Goal: Obtain resource: Obtain resource

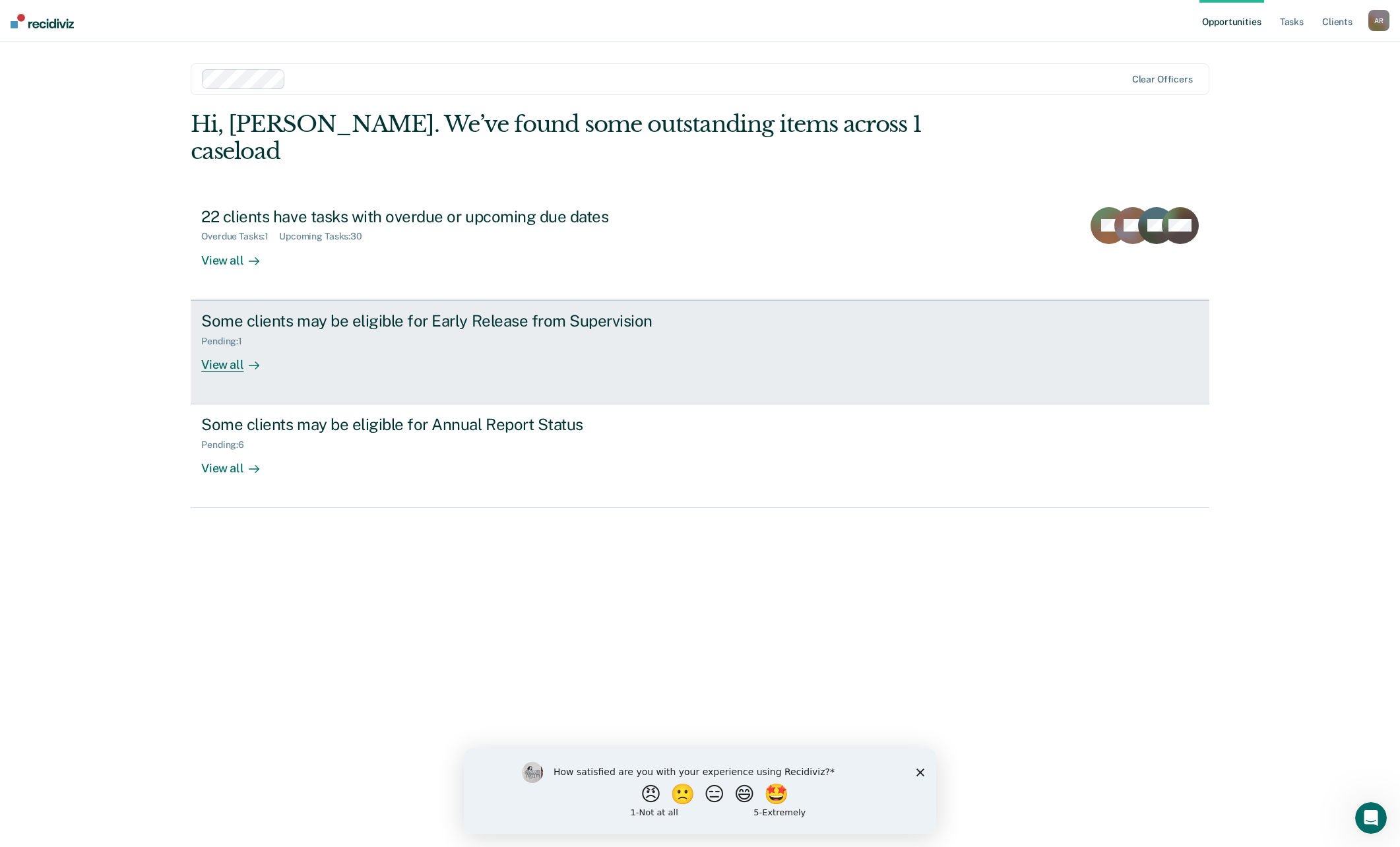
click at [252, 348] on link "Some clients may be eligible for Early Release from Supervision Pending : 1 Vie…" at bounding box center [700, 352] width 1018 height 104
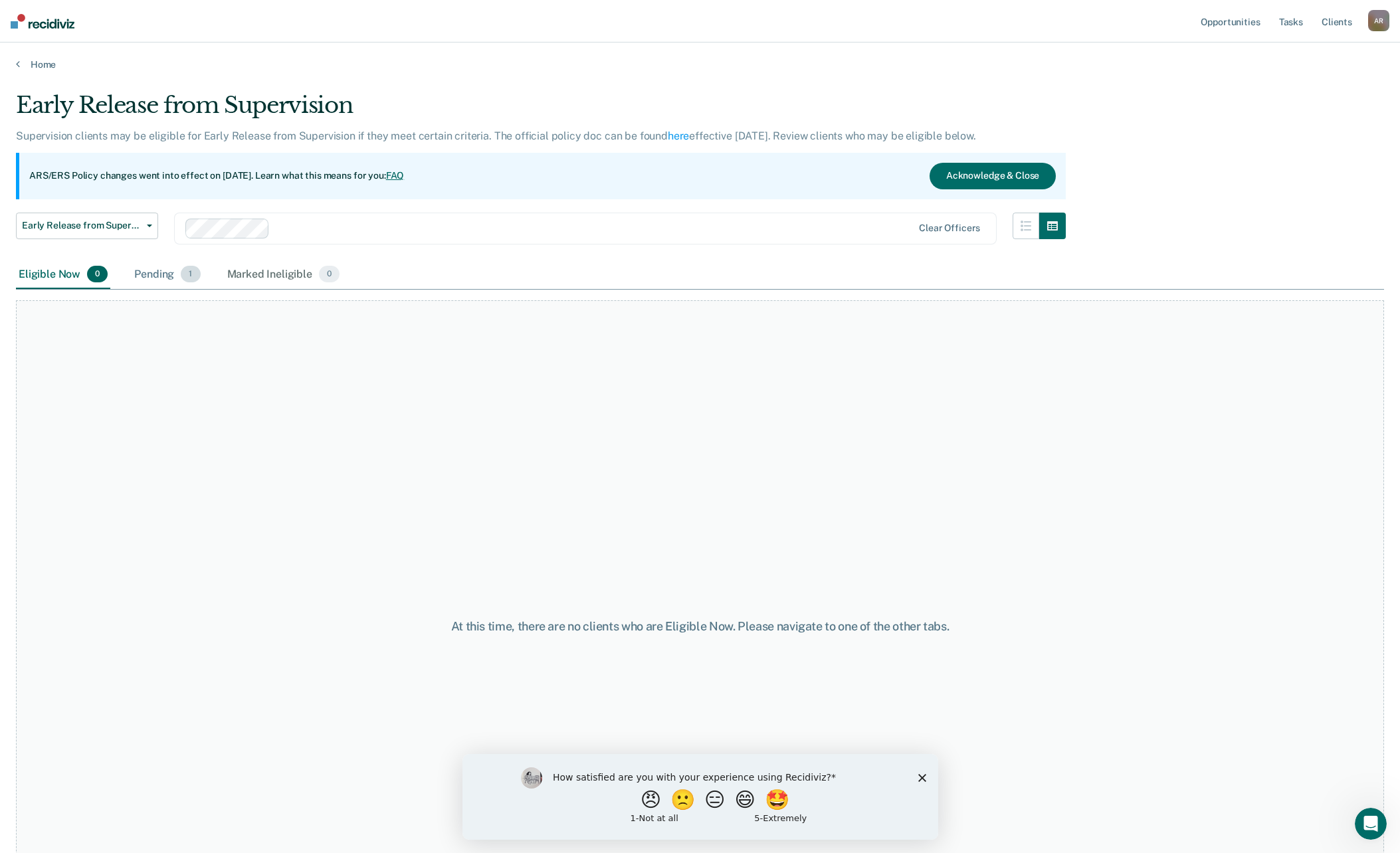
click at [170, 285] on div "Pending 1" at bounding box center [166, 275] width 71 height 29
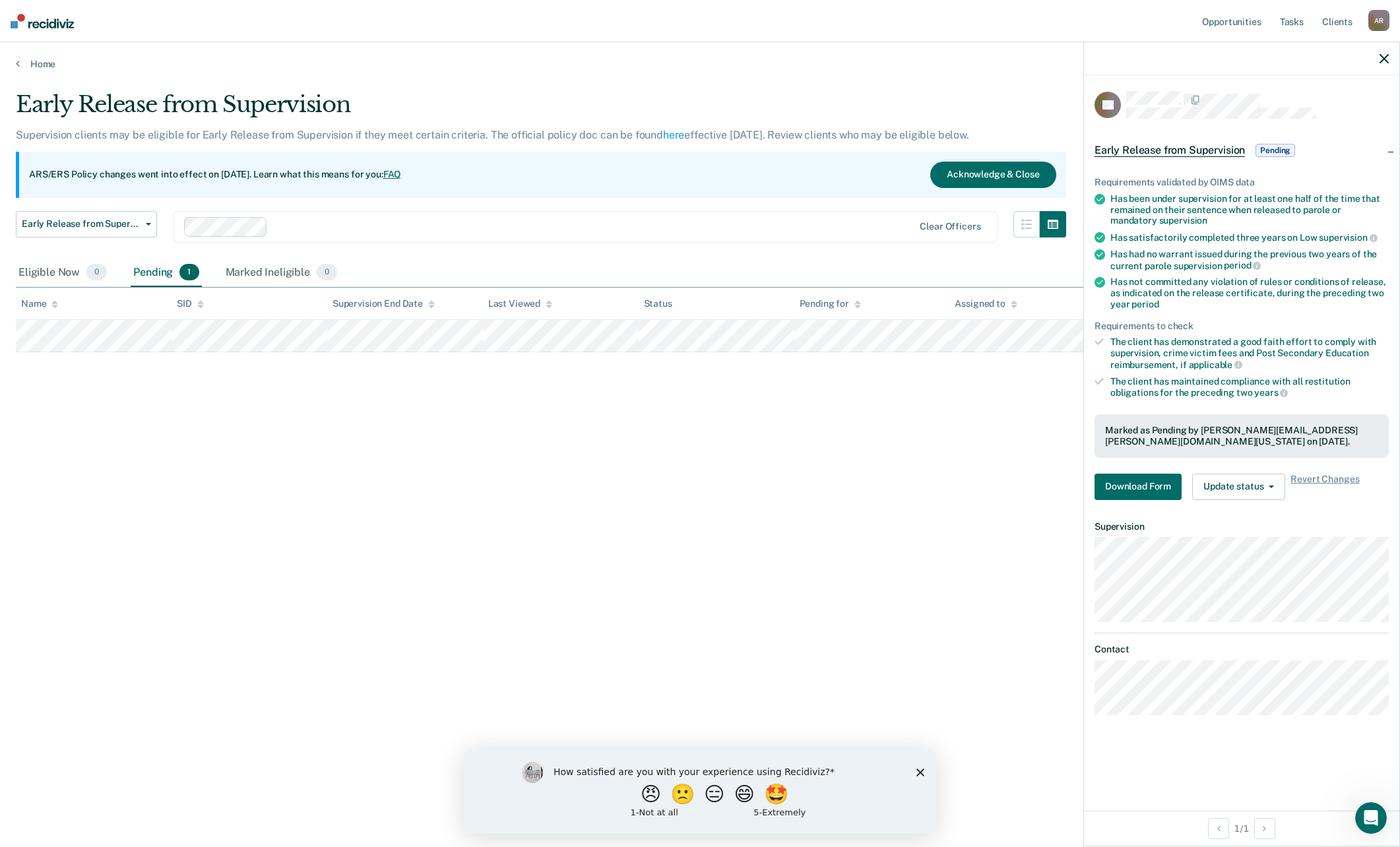
click at [916, 774] on div "How satisfied are you with your experience using Recidiviz? 😠 🙁 😑 😄 🤩 1 - Not a…" at bounding box center [700, 790] width 472 height 85
click at [920, 774] on icon "Close survey" at bounding box center [920, 771] width 8 height 8
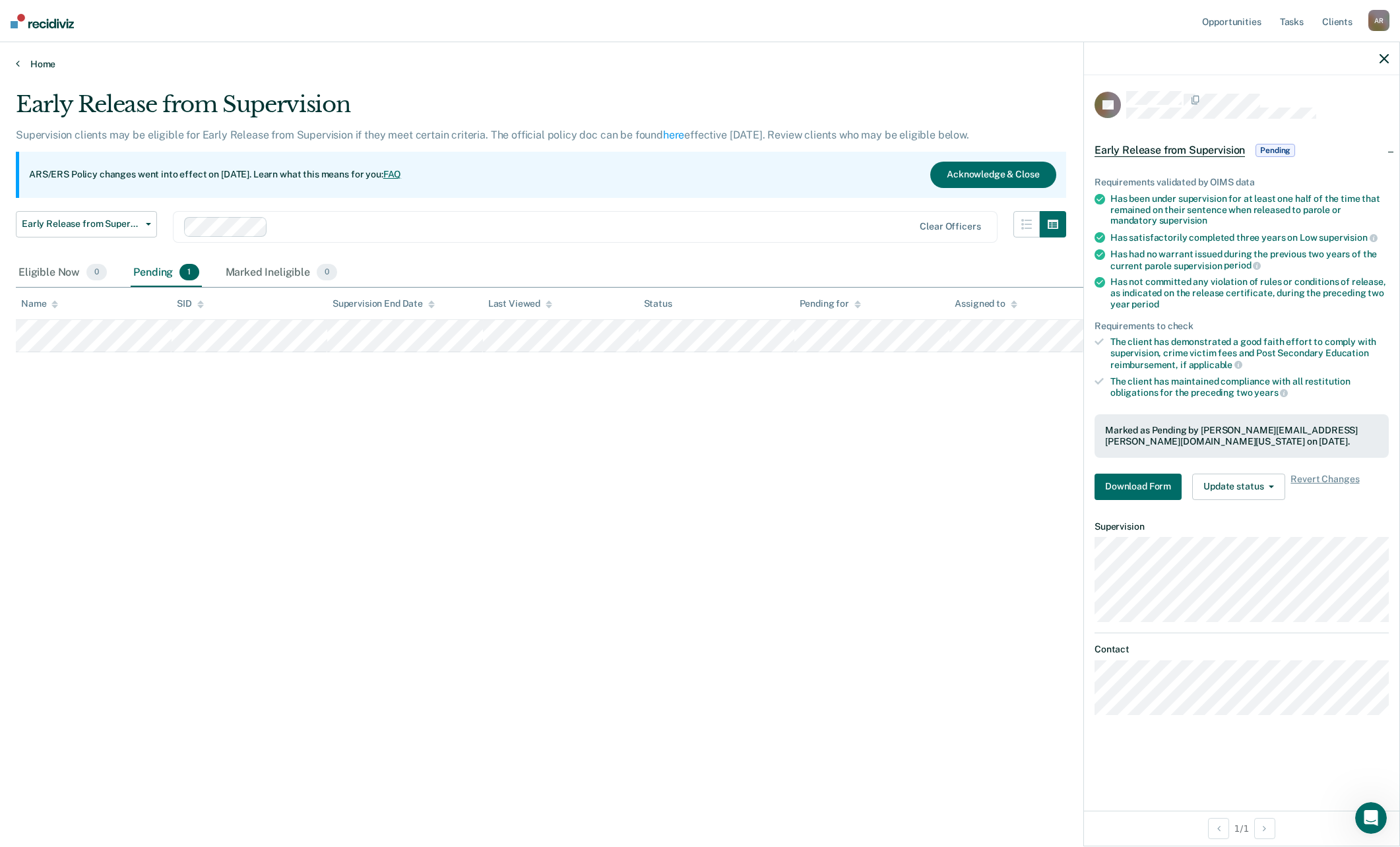
click at [40, 58] on link "Home" at bounding box center [700, 63] width 1368 height 12
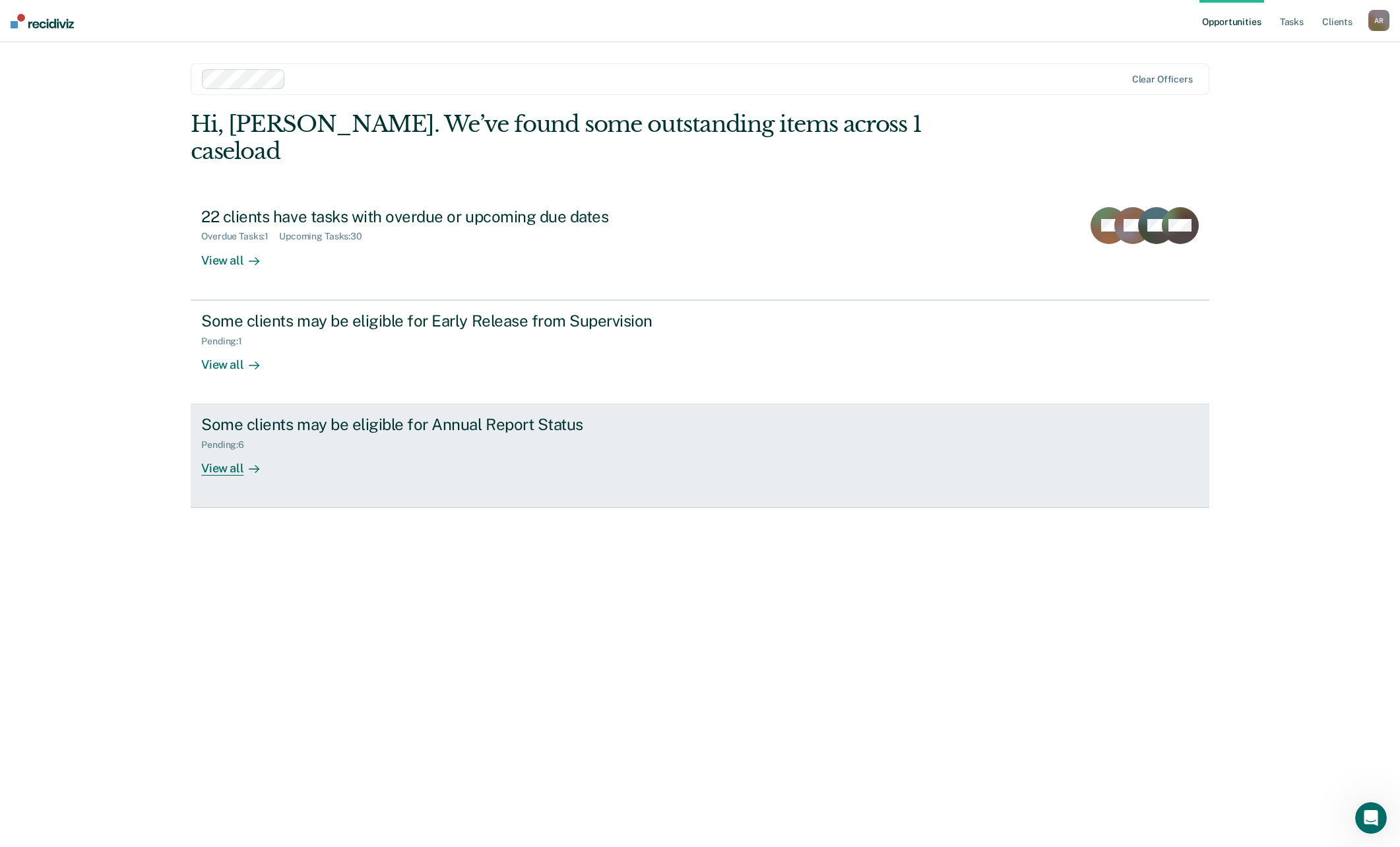
click at [294, 440] on div "Some clients may be eligible for Annual Report Status Pending : 6 View all" at bounding box center [448, 445] width 494 height 61
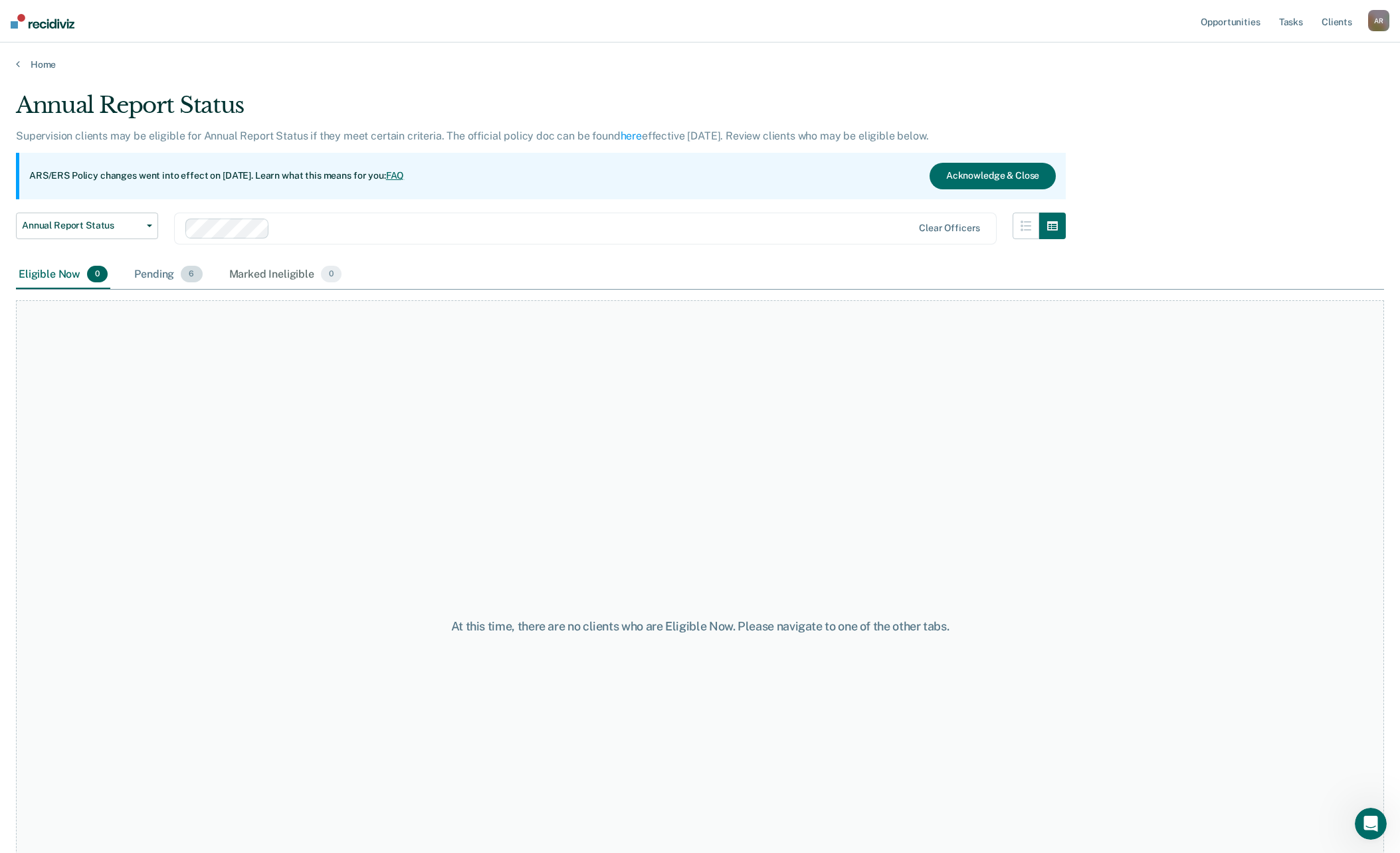
click at [162, 280] on div "Pending 6" at bounding box center [168, 275] width 73 height 29
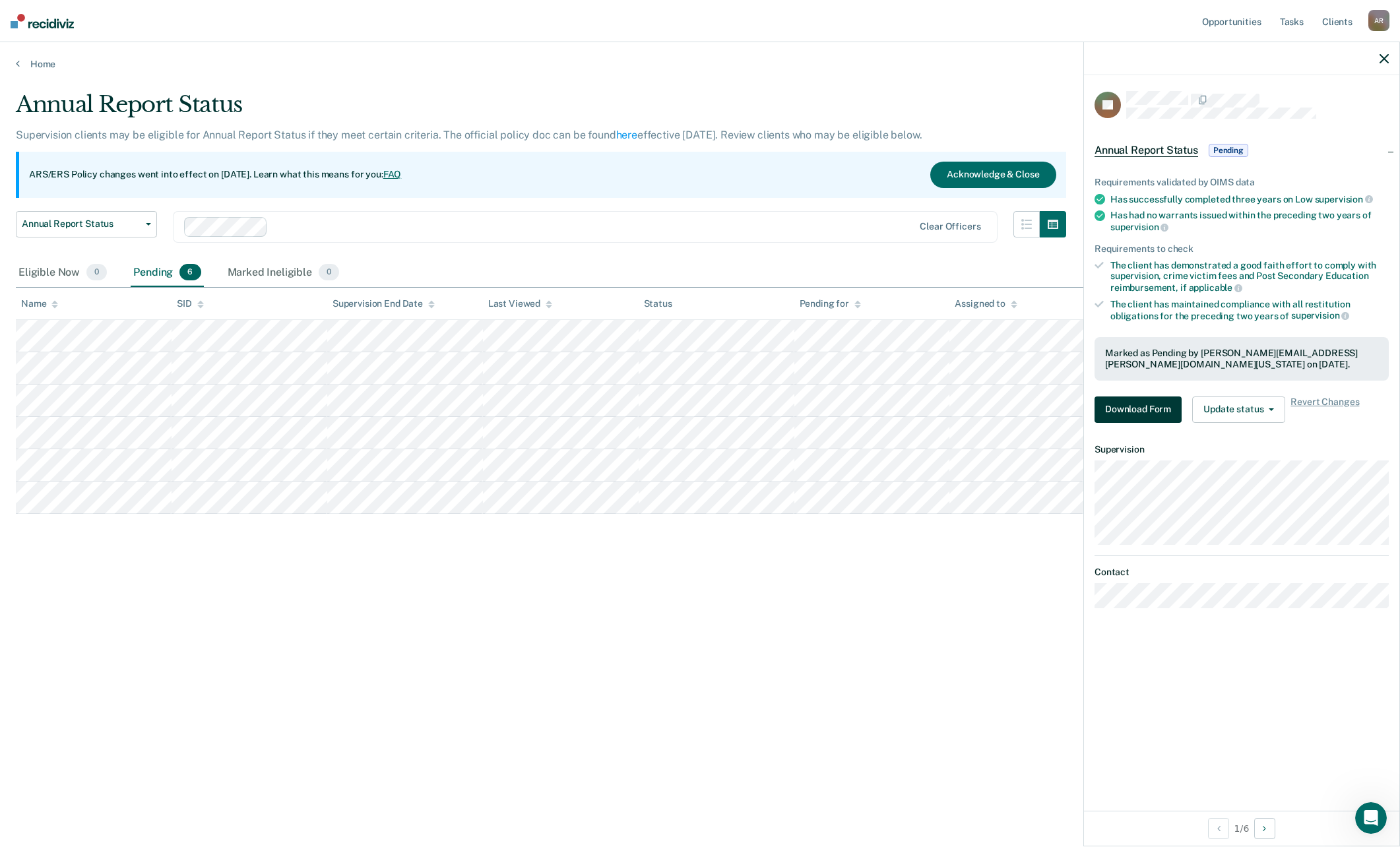
click at [1160, 412] on button "Download Form" at bounding box center [1138, 409] width 87 height 26
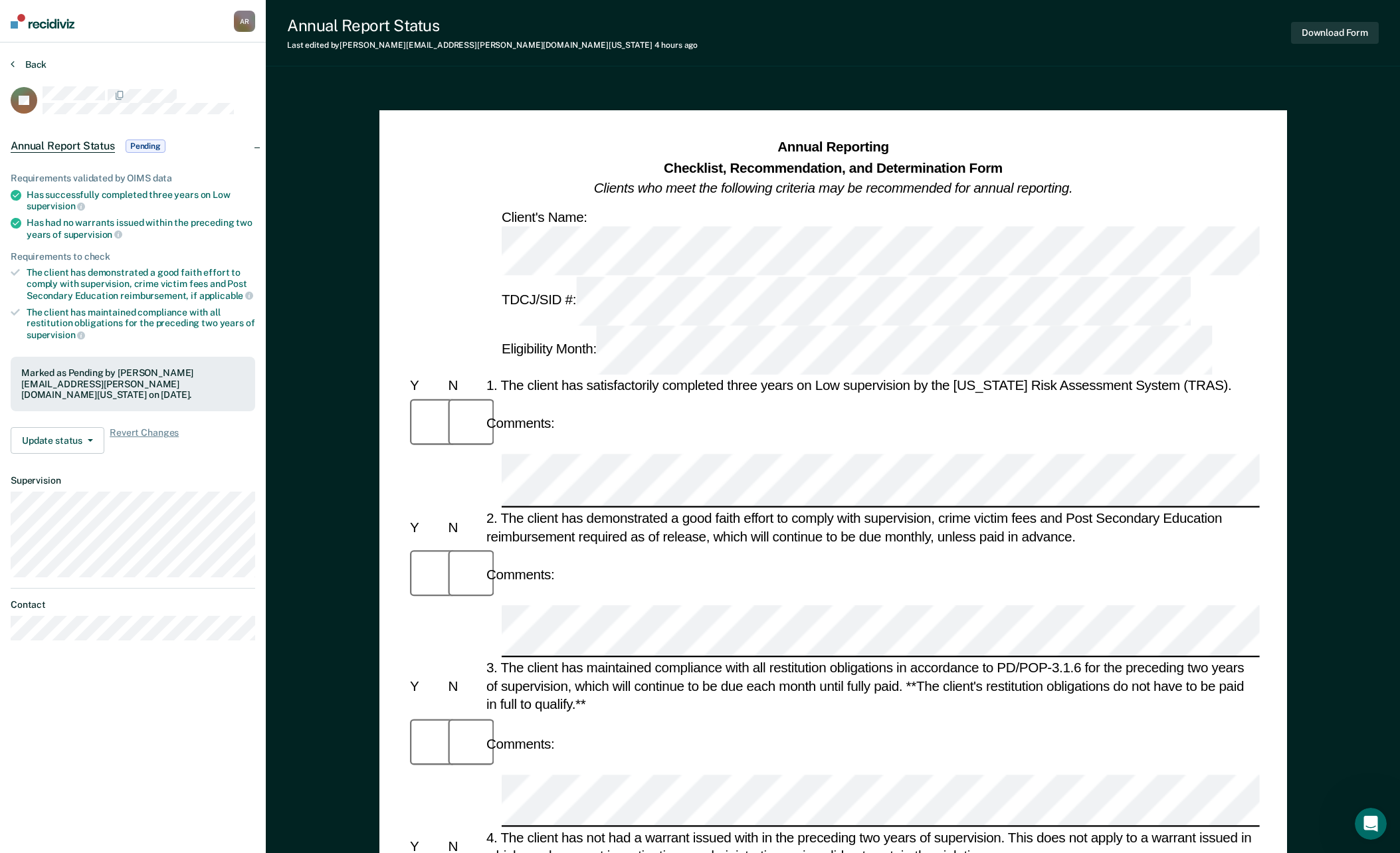
click at [23, 67] on button "Back" at bounding box center [29, 64] width 36 height 12
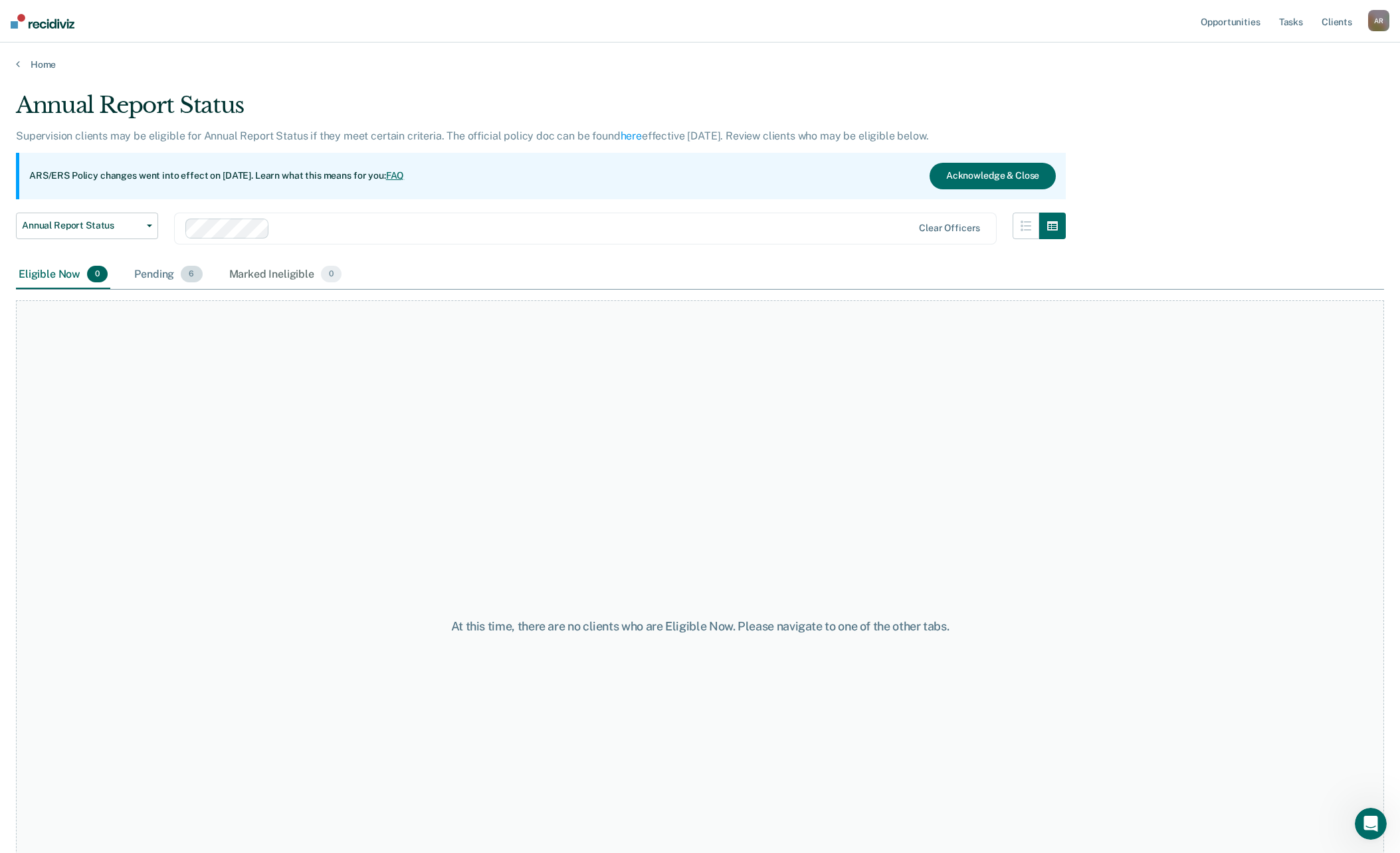
click at [150, 276] on div "Pending 6" at bounding box center [168, 275] width 73 height 29
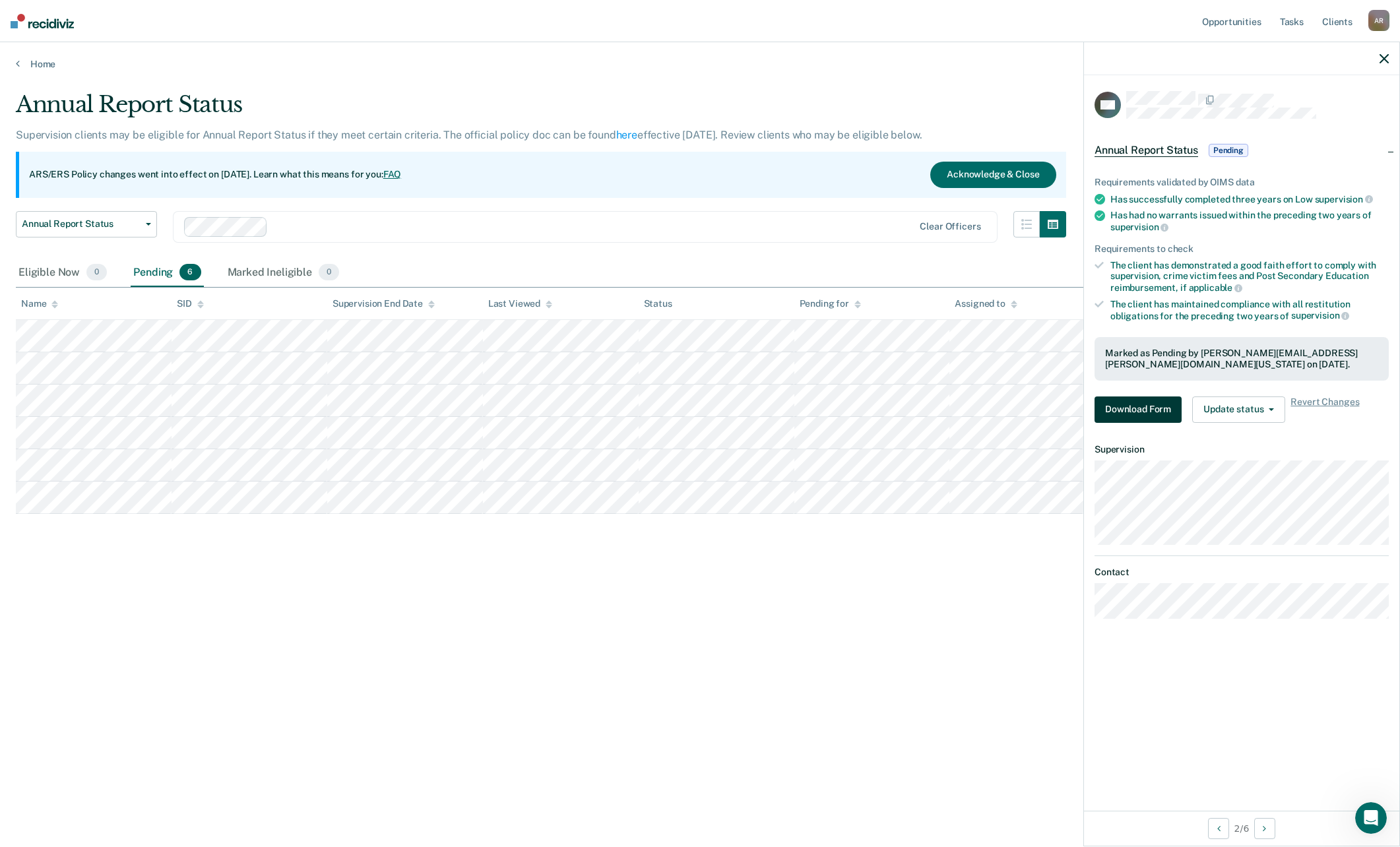
click at [1152, 405] on button "Download Form" at bounding box center [1138, 409] width 87 height 26
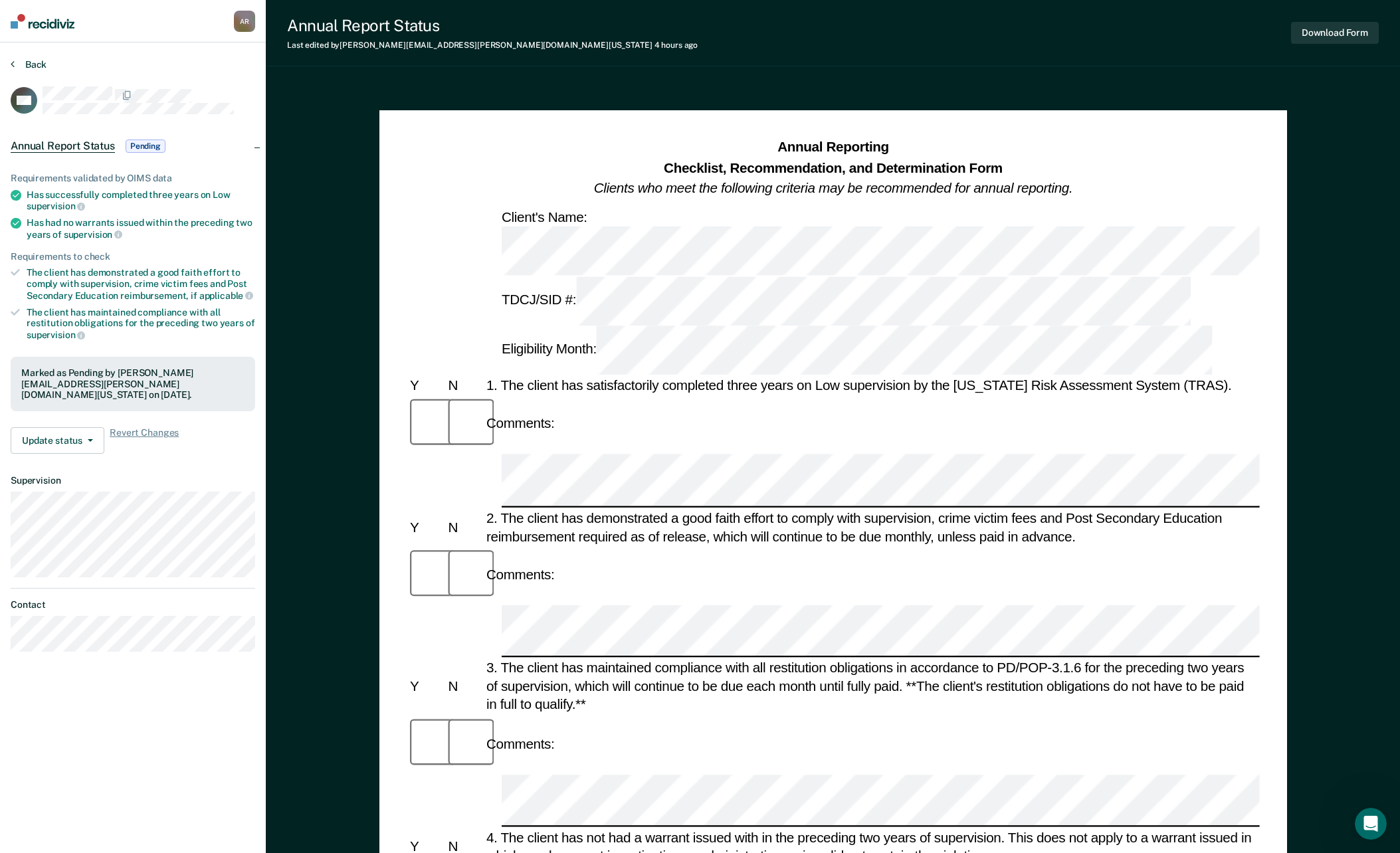
click at [35, 61] on button "Back" at bounding box center [29, 64] width 36 height 12
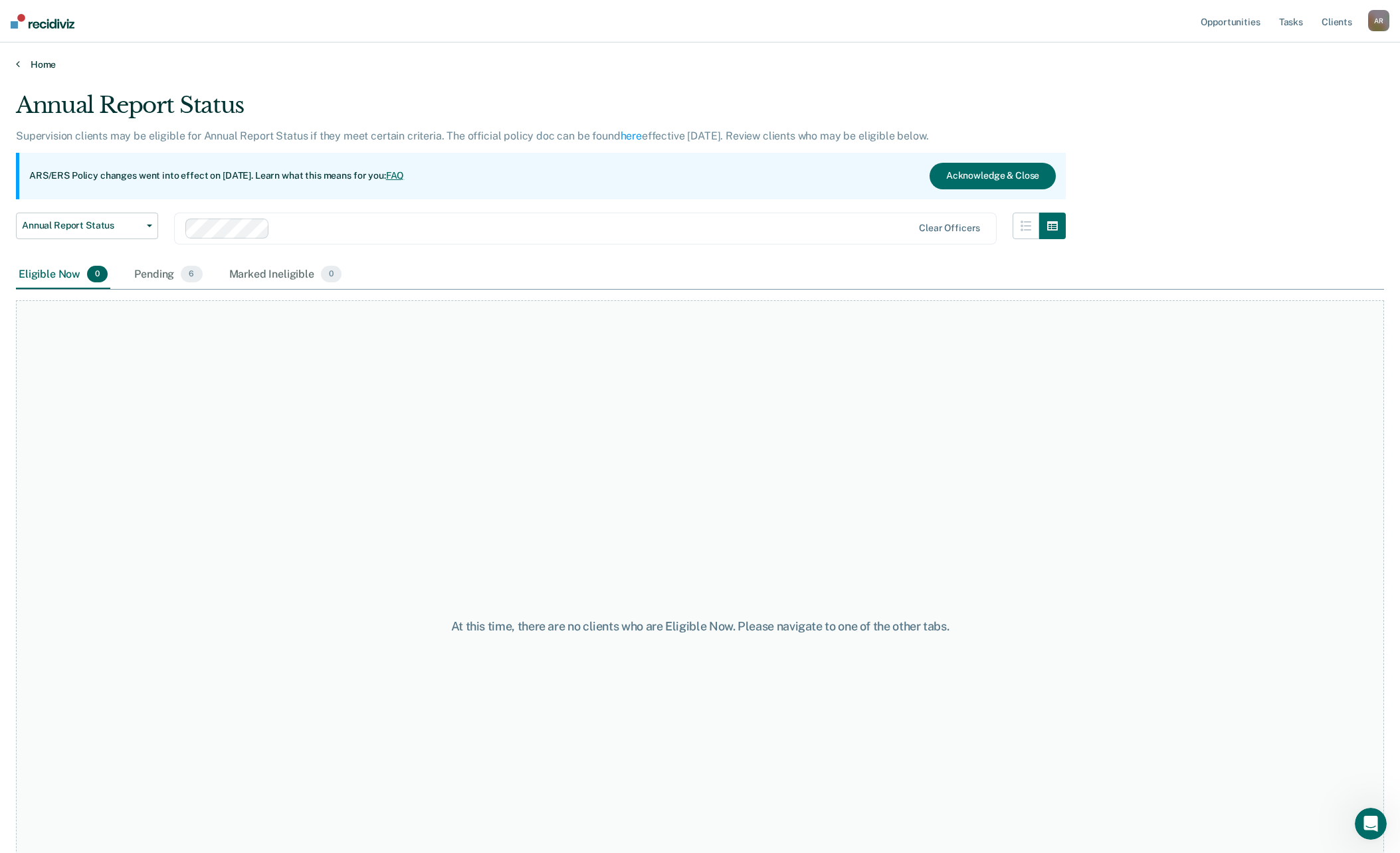
click at [22, 67] on link "Home" at bounding box center [700, 64] width 1368 height 12
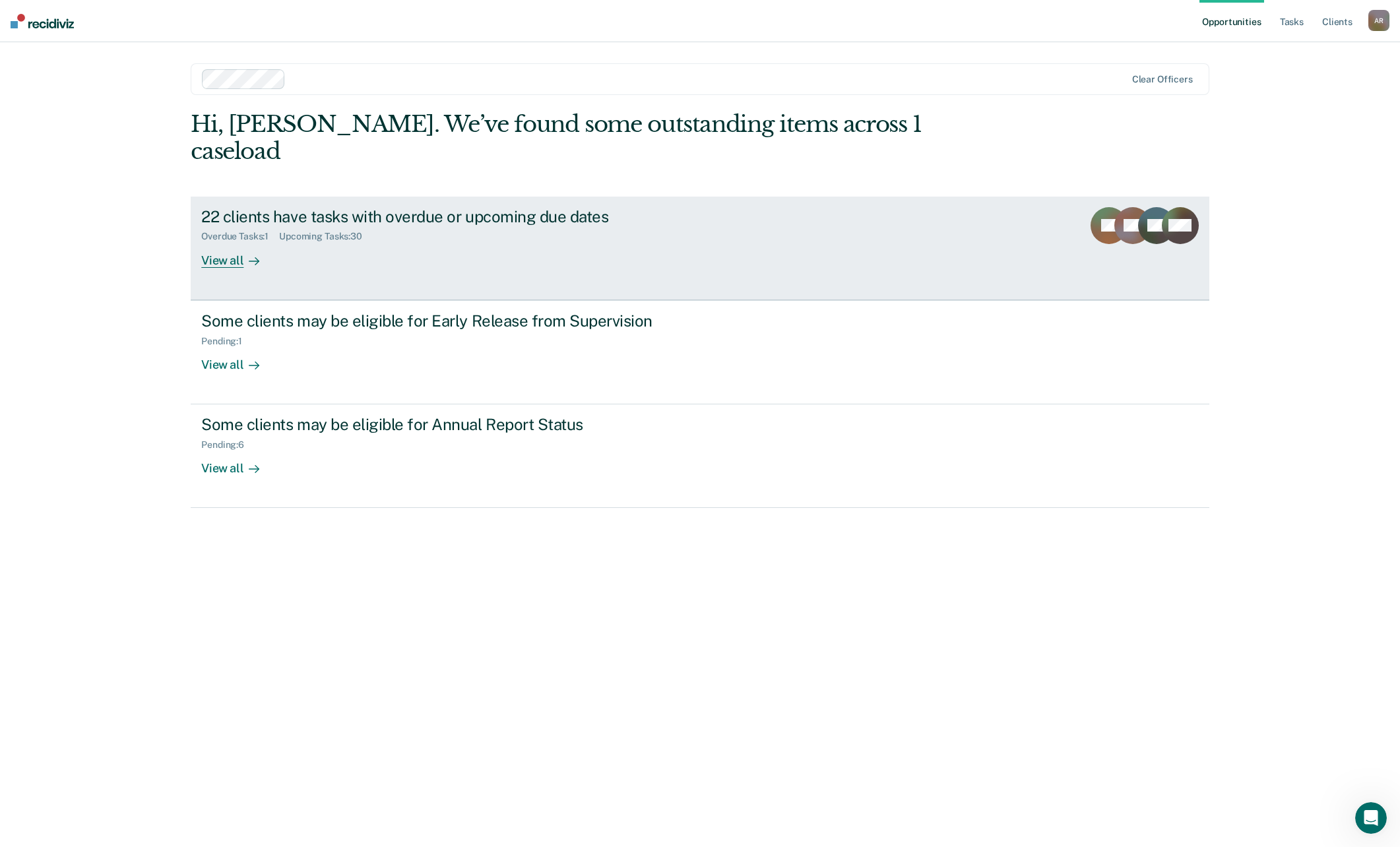
click at [280, 220] on div "22 clients have tasks with overdue or upcoming due dates Overdue Tasks : 1 Upco…" at bounding box center [448, 237] width 494 height 61
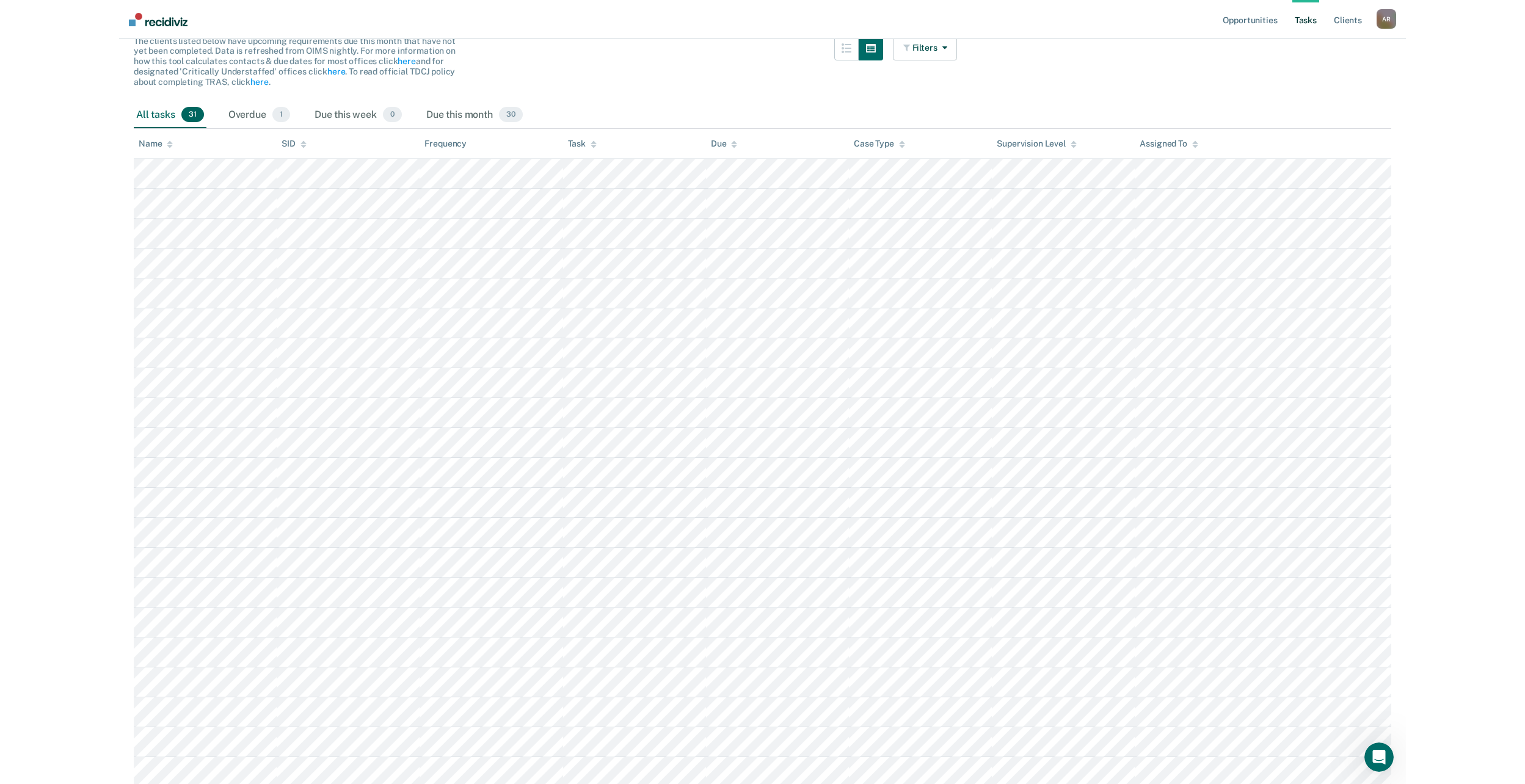
scroll to position [61, 0]
